Goal: Task Accomplishment & Management: Manage account settings

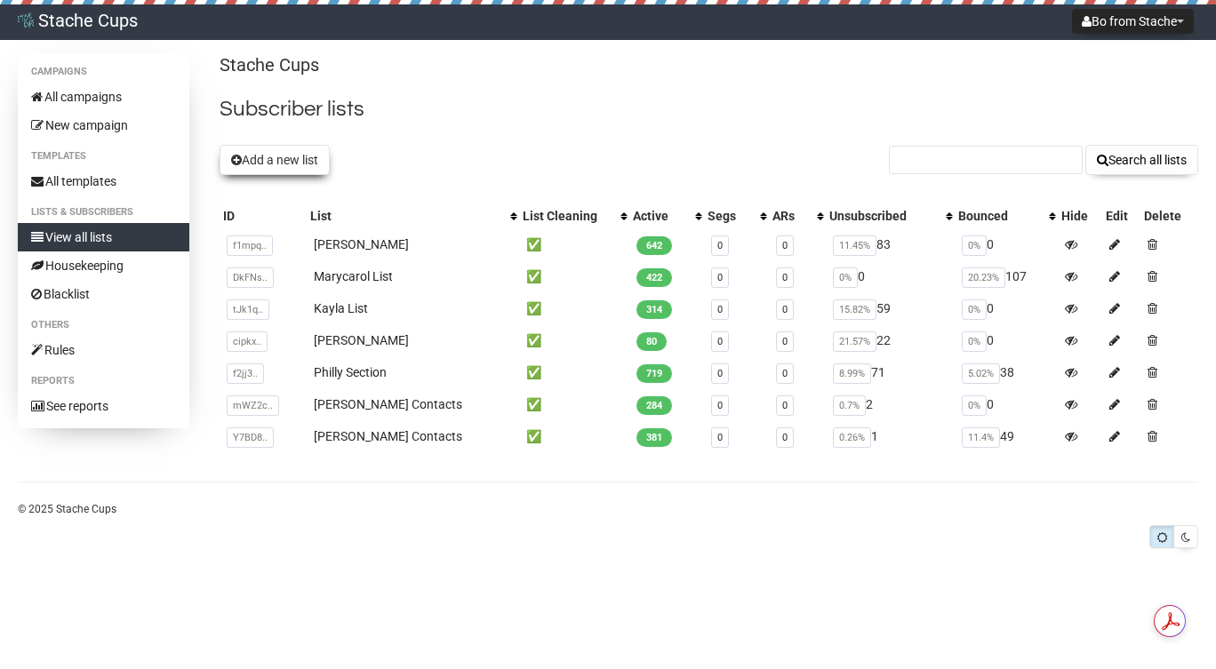
click at [253, 164] on button "Add a new list" at bounding box center [275, 160] width 110 height 30
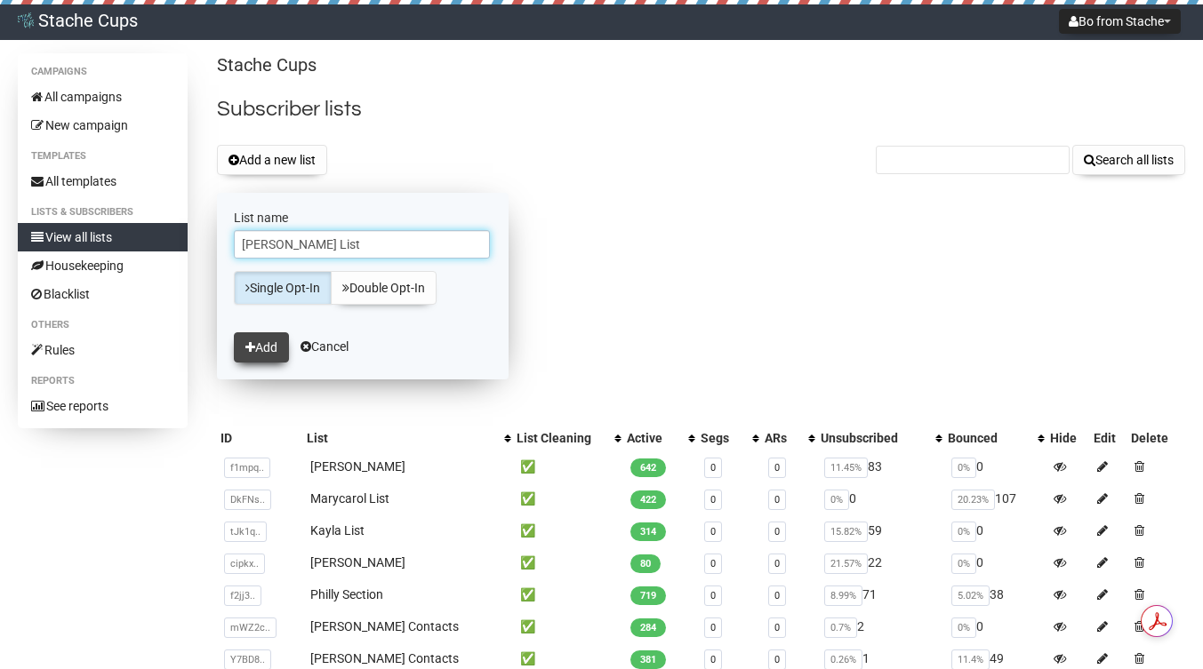
type input "[PERSON_NAME] List"
click at [279, 341] on button "Add" at bounding box center [261, 348] width 55 height 30
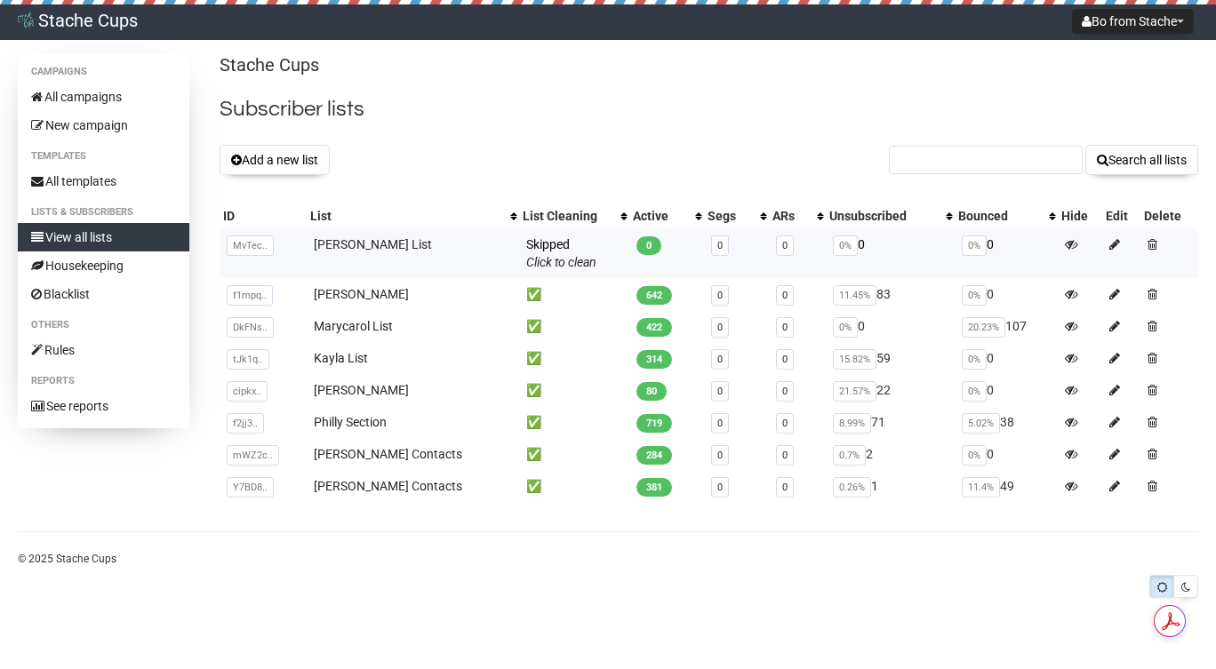
click at [346, 254] on td "[PERSON_NAME] List" at bounding box center [413, 253] width 212 height 50
click at [347, 245] on link "[PERSON_NAME] List" at bounding box center [373, 244] width 118 height 14
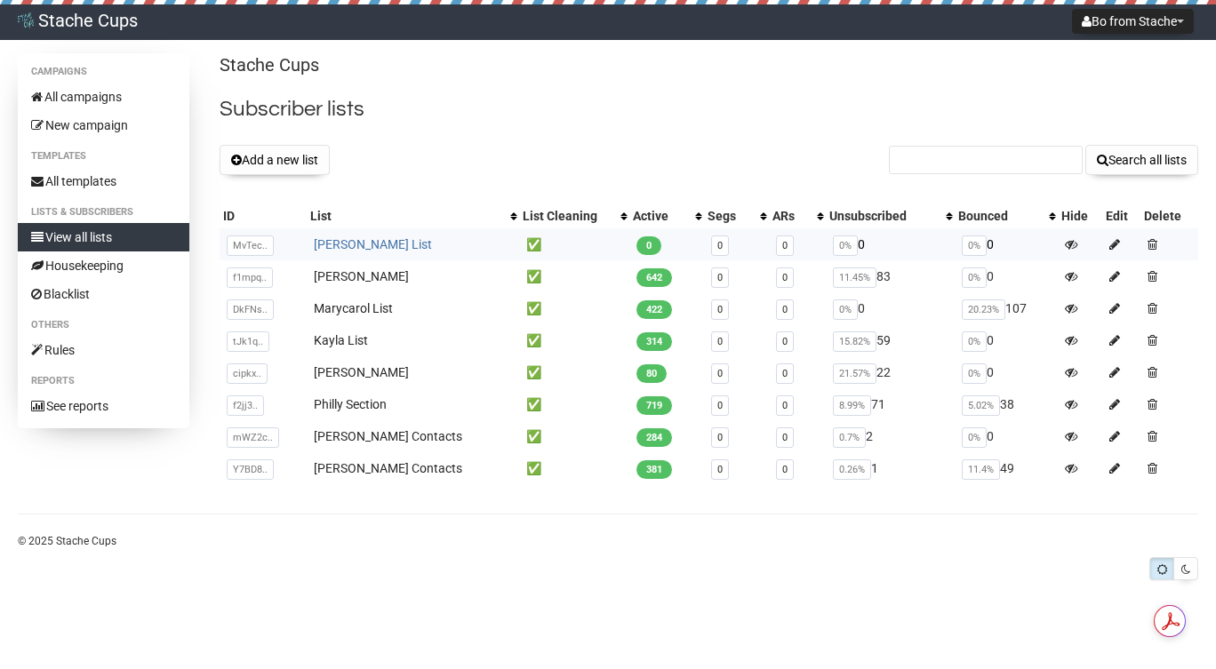
click at [354, 245] on link "[PERSON_NAME] List" at bounding box center [373, 244] width 118 height 14
click at [1110, 244] on icon at bounding box center [1115, 244] width 11 height 12
click at [358, 248] on link "[PERSON_NAME] List" at bounding box center [373, 244] width 118 height 14
